Goal: Transaction & Acquisition: Purchase product/service

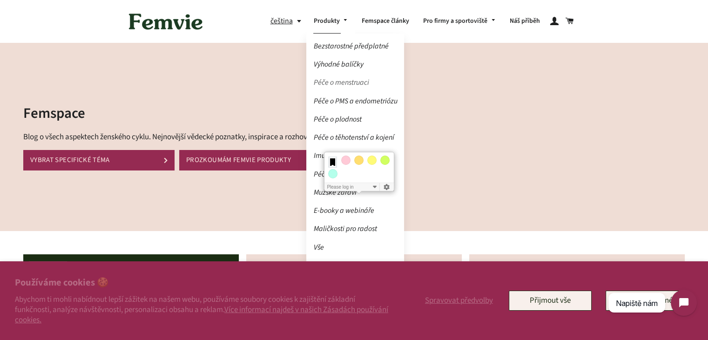
click at [357, 79] on link "Péče o menstruaci" at bounding box center [355, 83] width 98 height 16
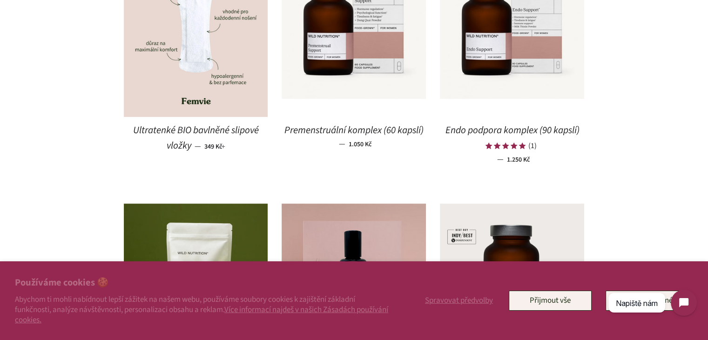
scroll to position [805, 0]
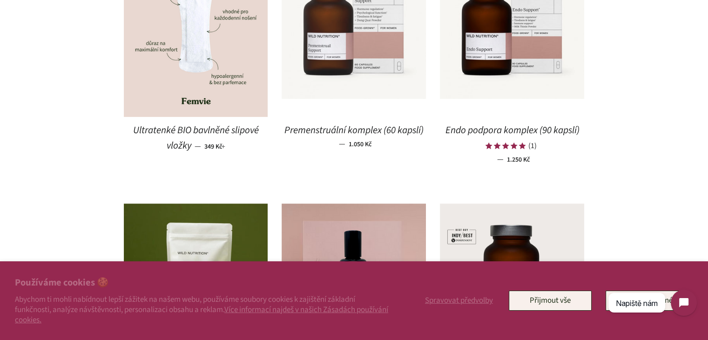
click at [353, 49] on img at bounding box center [354, 26] width 144 height 144
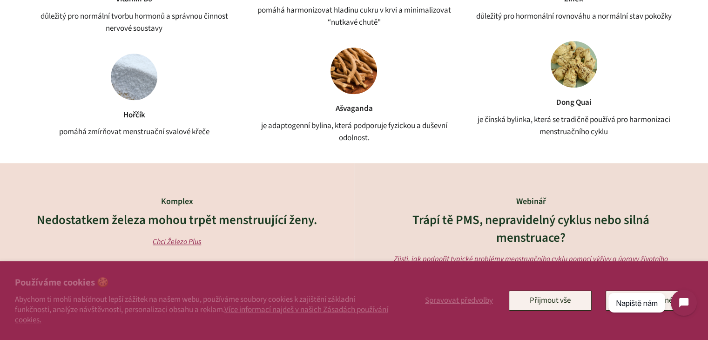
scroll to position [924, 0]
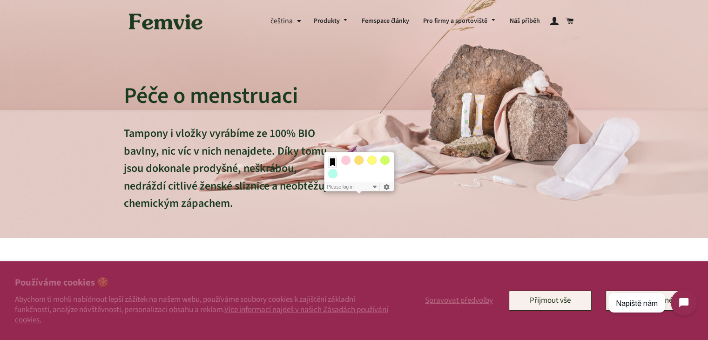
click at [180, 16] on img at bounding box center [166, 21] width 84 height 29
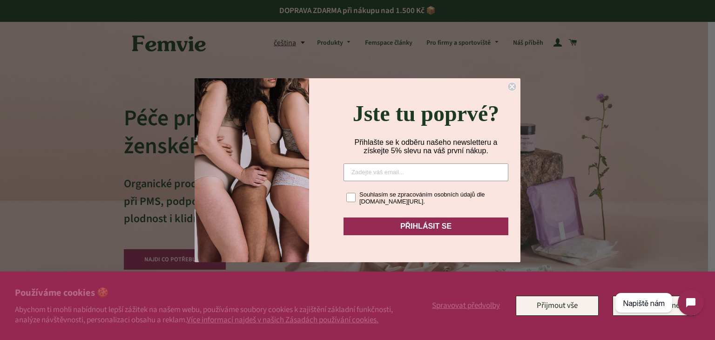
click at [512, 85] on icon "Close dialog" at bounding box center [512, 87] width 4 height 4
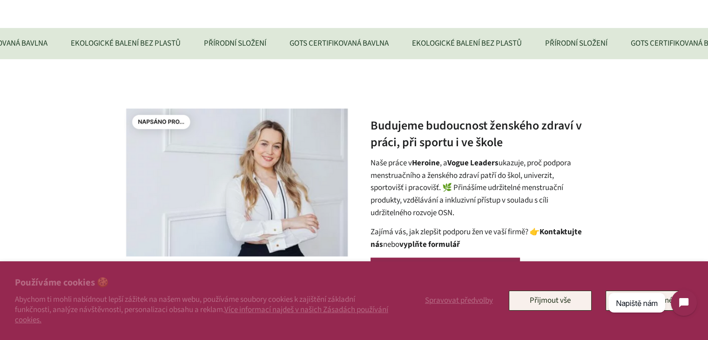
scroll to position [366, 0]
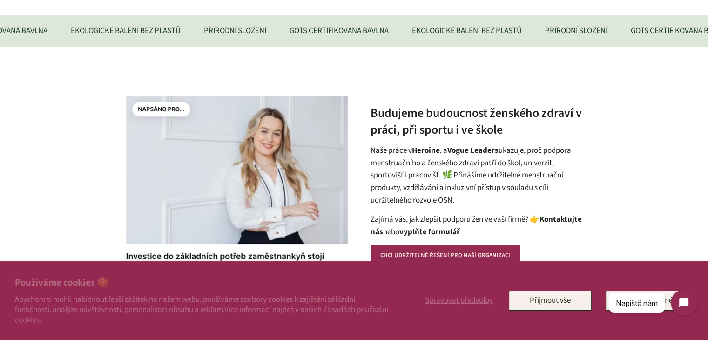
drag, startPoint x: 326, startPoint y: 29, endPoint x: 420, endPoint y: 25, distance: 93.7
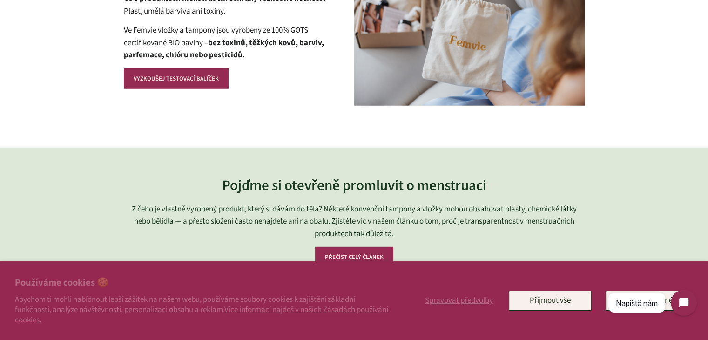
scroll to position [2531, 0]
